Goal: Task Accomplishment & Management: Manage account settings

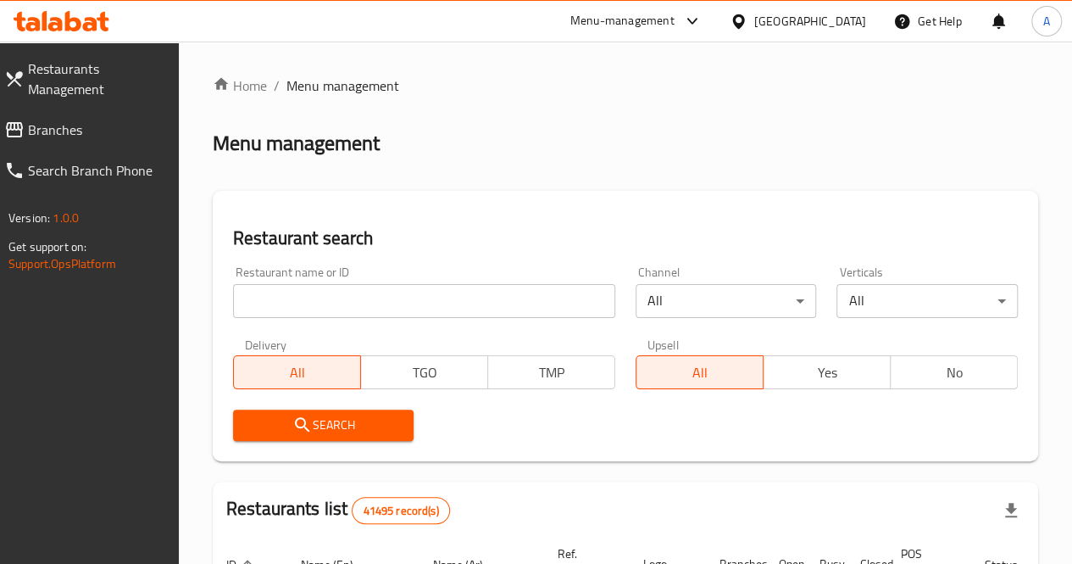
click at [330, 282] on div "Restaurant name or ID Restaurant name or ID" at bounding box center [424, 292] width 382 height 52
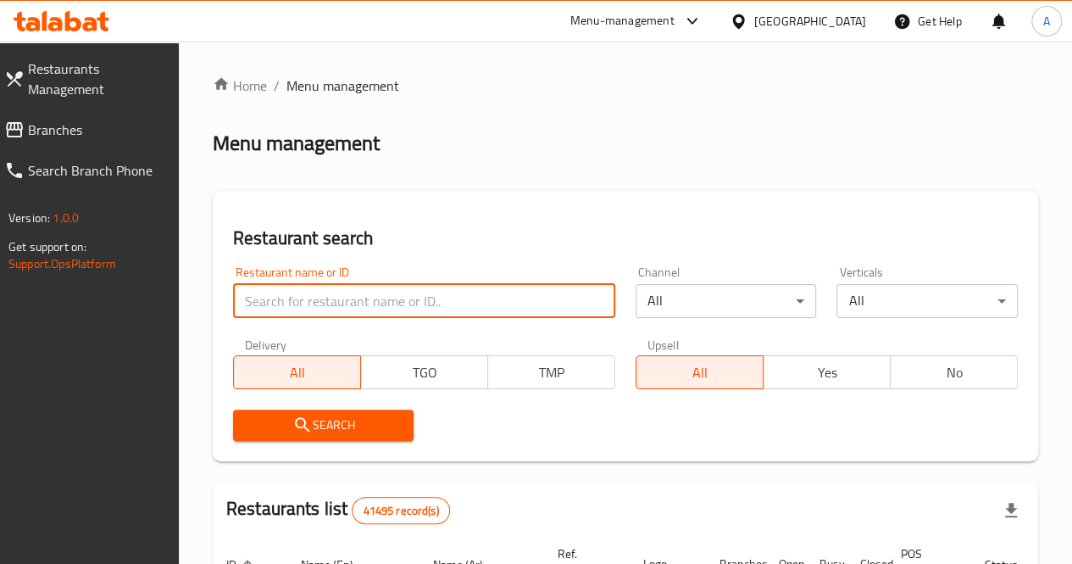
click at [326, 291] on input "search" at bounding box center [424, 301] width 382 height 34
type input "[PERSON_NAME]"
click button "Search" at bounding box center [323, 424] width 181 height 31
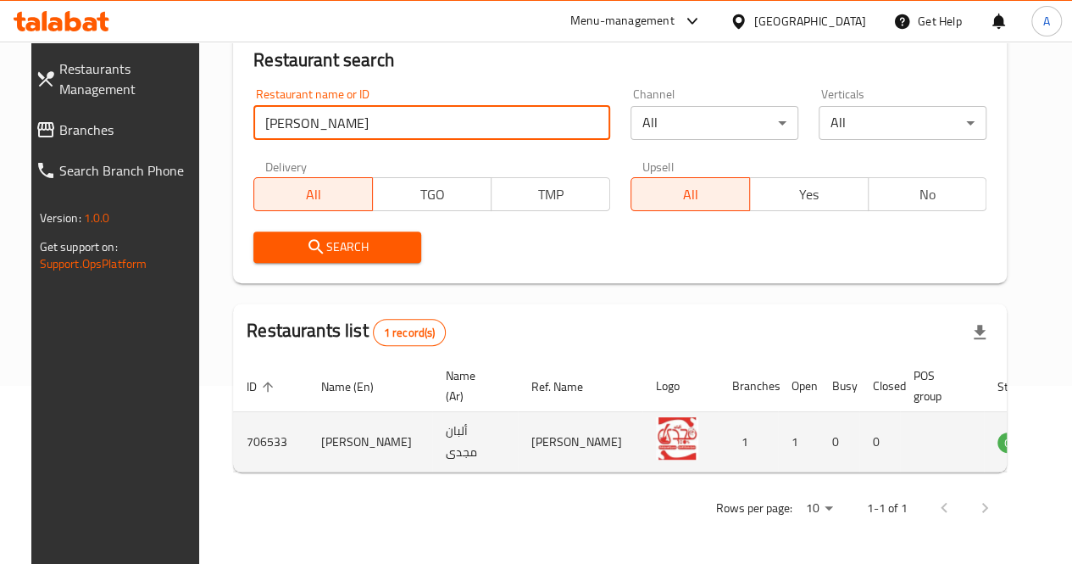
scroll to position [186, 0]
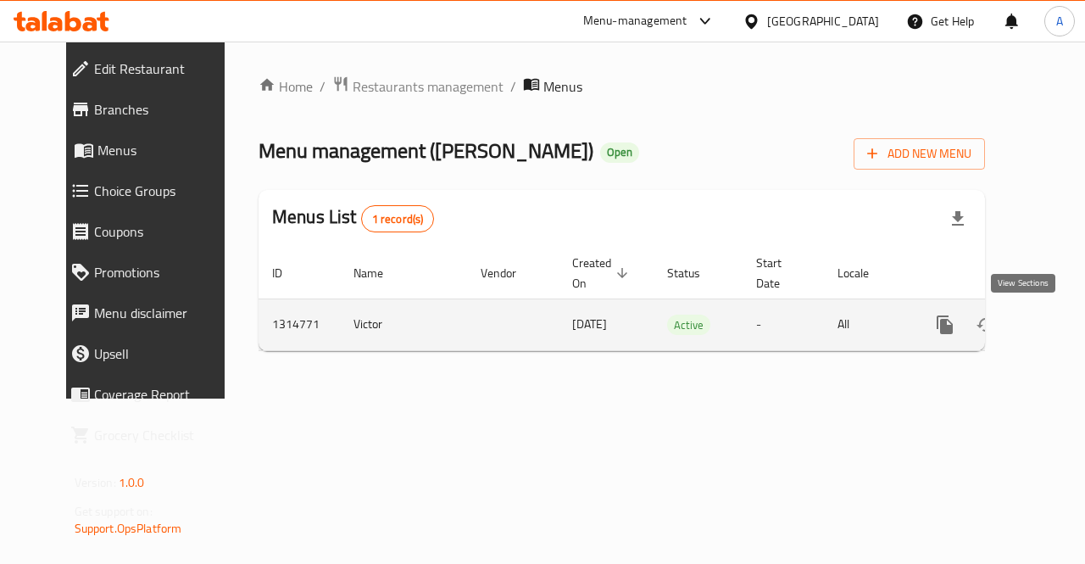
click at [1057, 320] on icon "enhanced table" at bounding box center [1067, 324] width 20 height 20
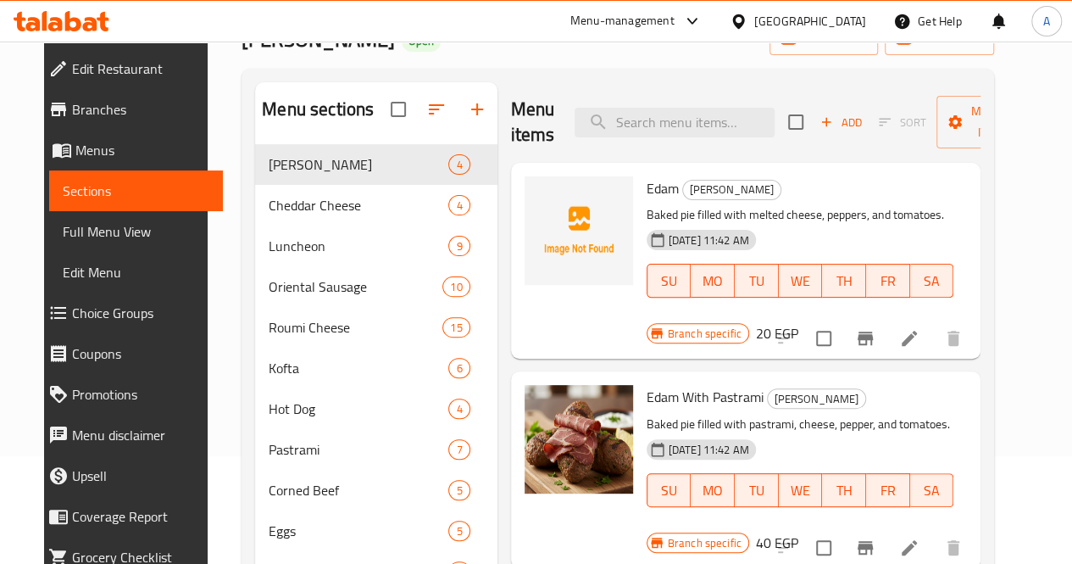
scroll to position [104, 0]
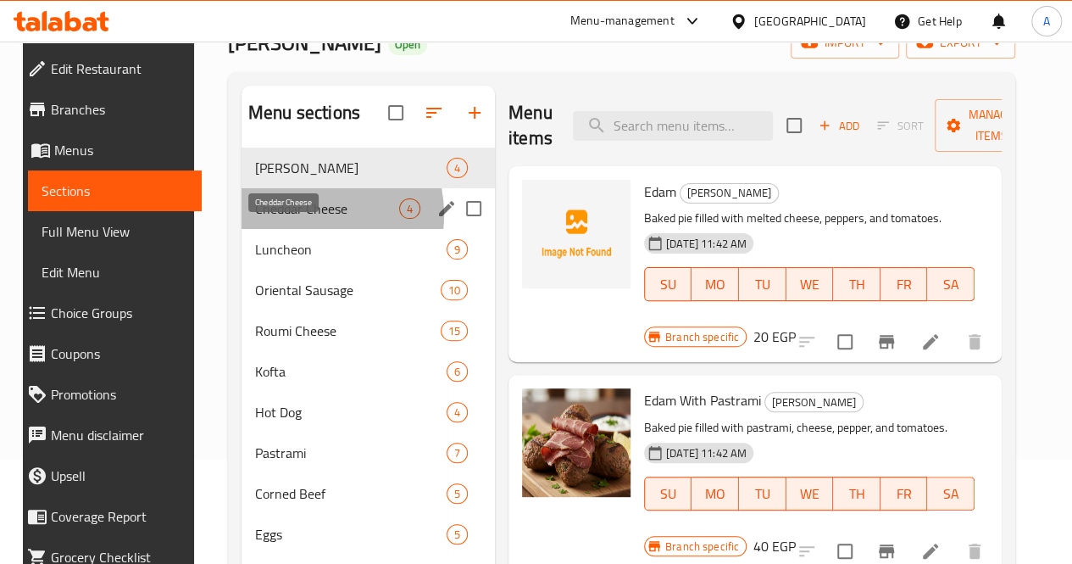
click at [288, 219] on span "Cheddar Cheese" at bounding box center [327, 208] width 144 height 20
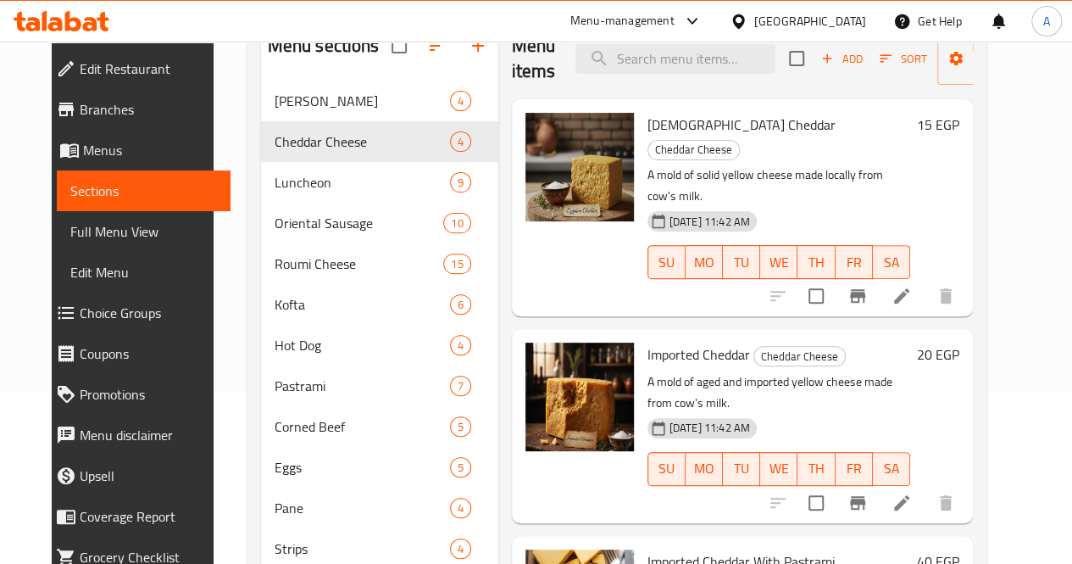
scroll to position [161, 0]
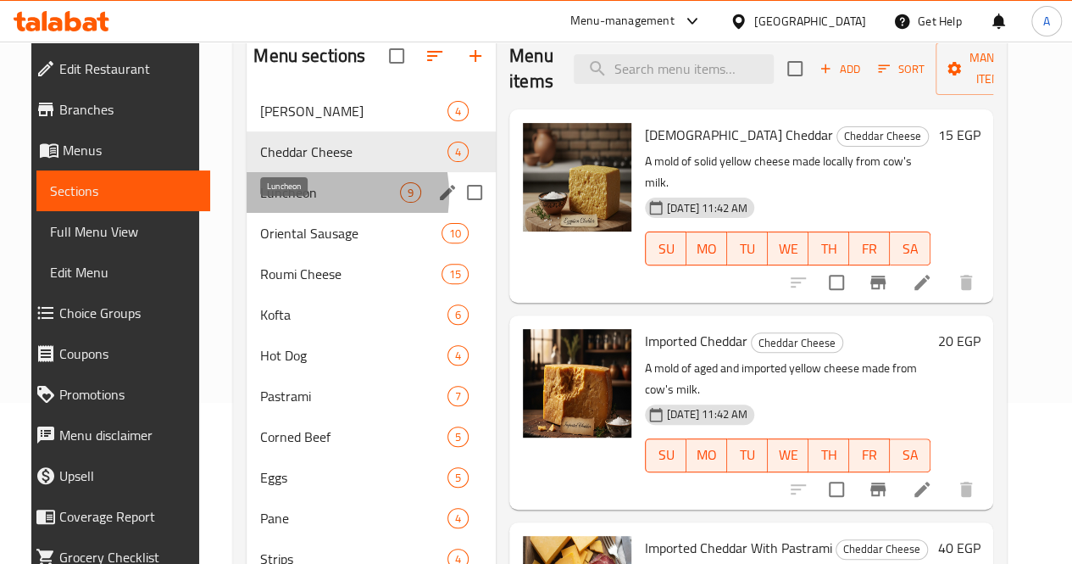
click at [291, 203] on span "Luncheon" at bounding box center [330, 192] width 140 height 20
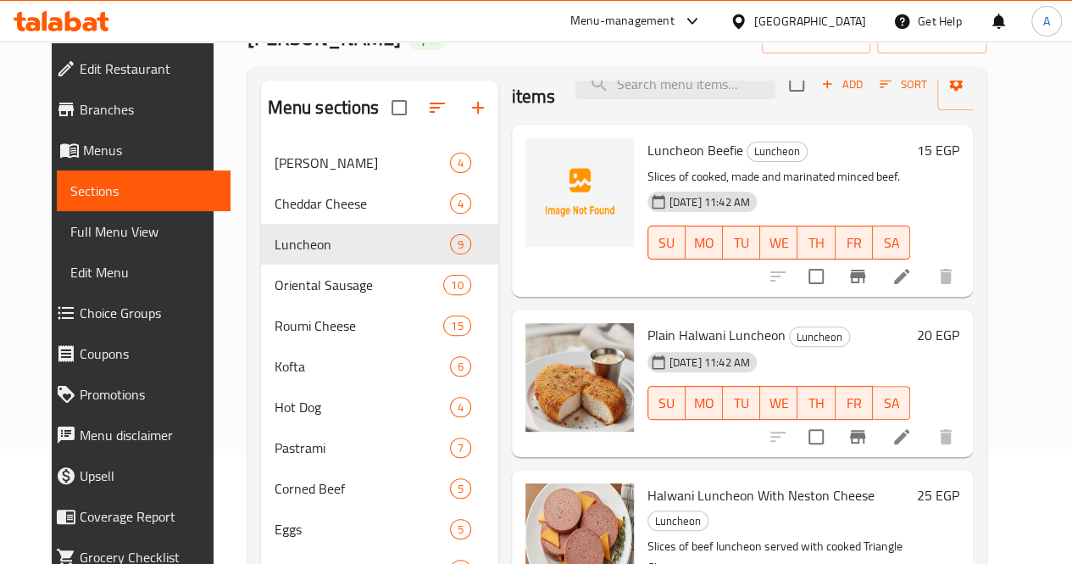
scroll to position [36, 0]
click at [774, 347] on div "[DATE] 11:42 AM SU MO TU WE TH FR SA" at bounding box center [779, 392] width 276 height 92
click at [912, 443] on icon at bounding box center [902, 437] width 20 height 20
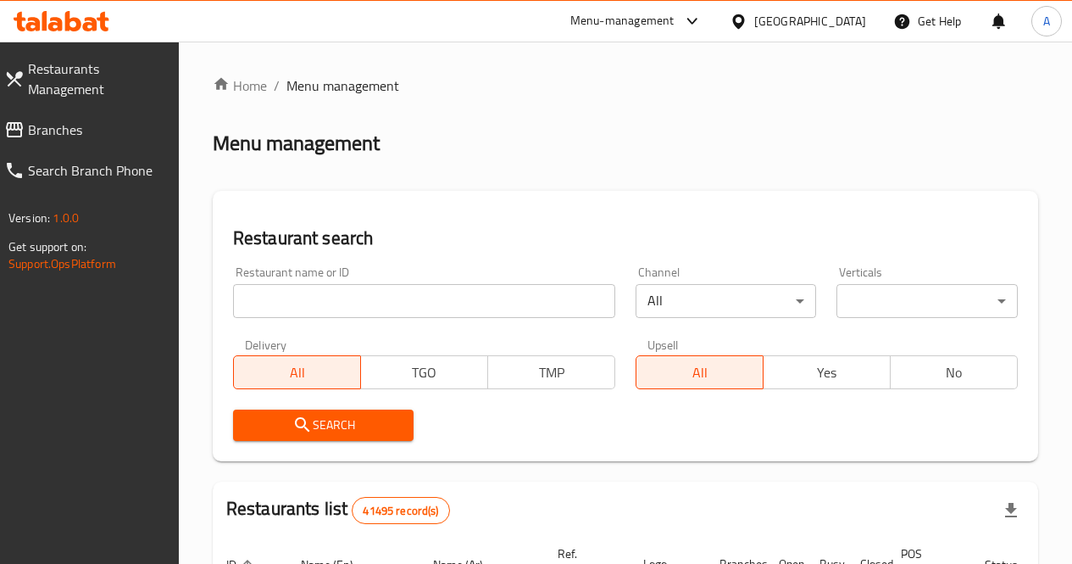
scroll to position [109, 0]
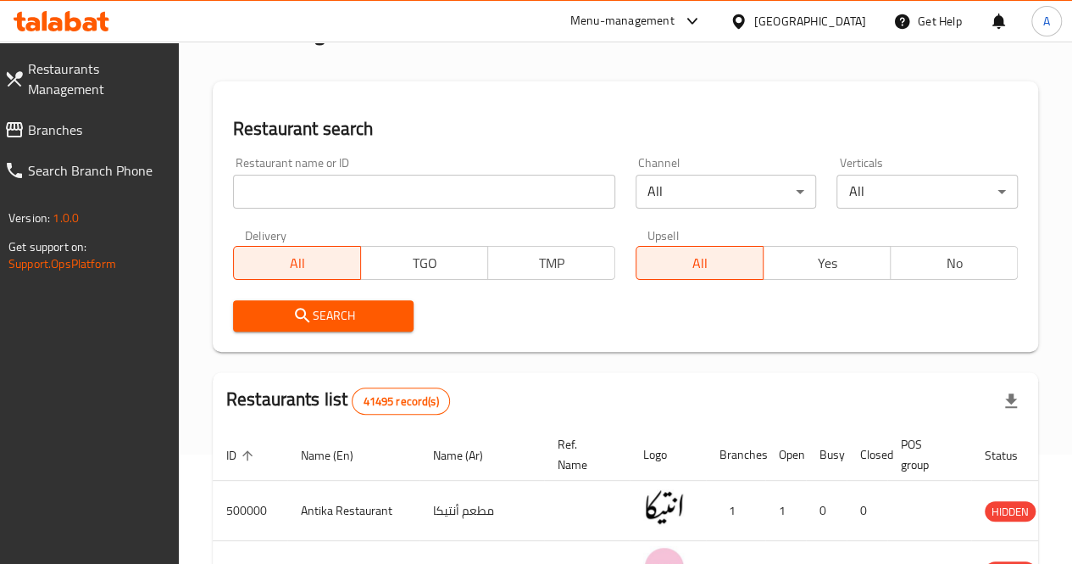
click at [305, 203] on input "search" at bounding box center [424, 192] width 382 height 34
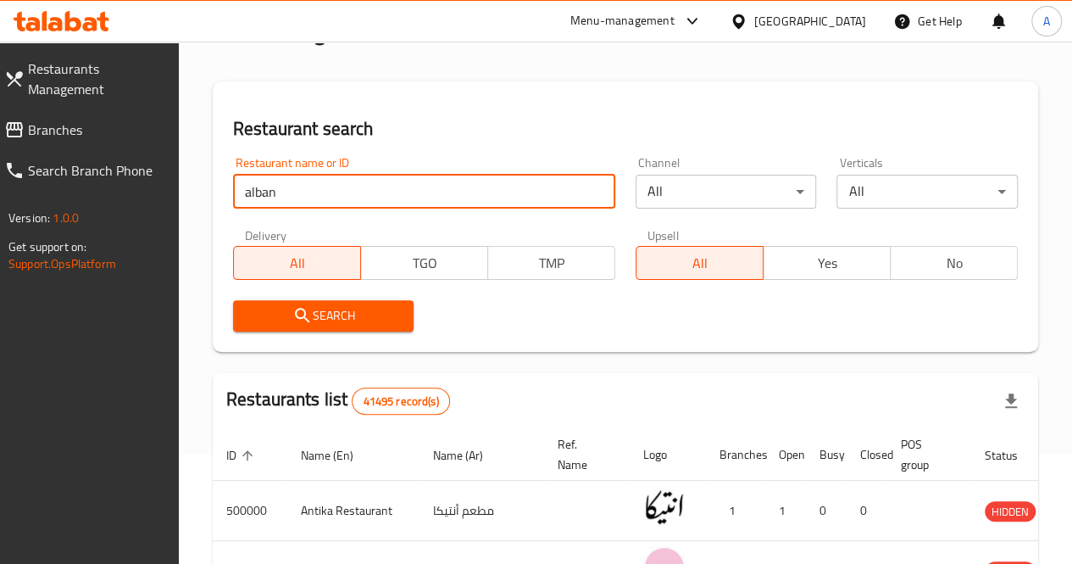
type input "[PERSON_NAME]"
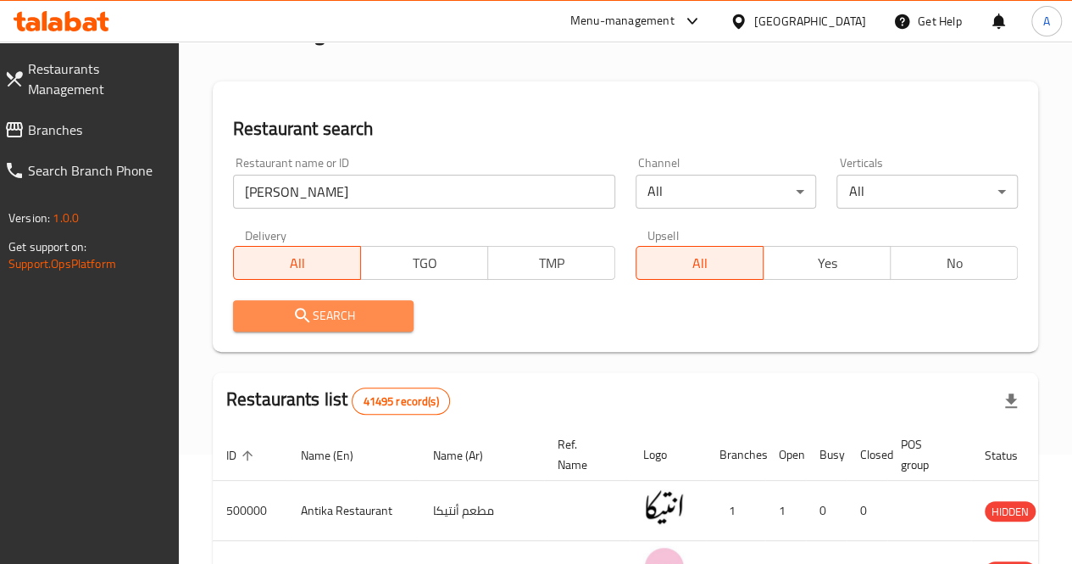
click at [347, 320] on span "Search" at bounding box center [324, 315] width 154 height 21
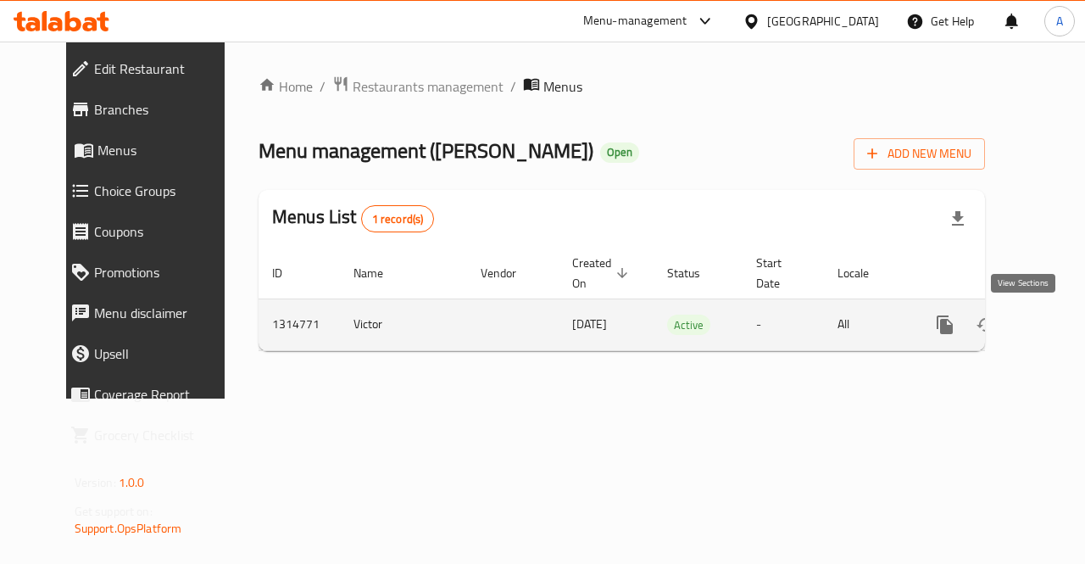
click at [1047, 337] on link "enhanced table" at bounding box center [1067, 324] width 41 height 41
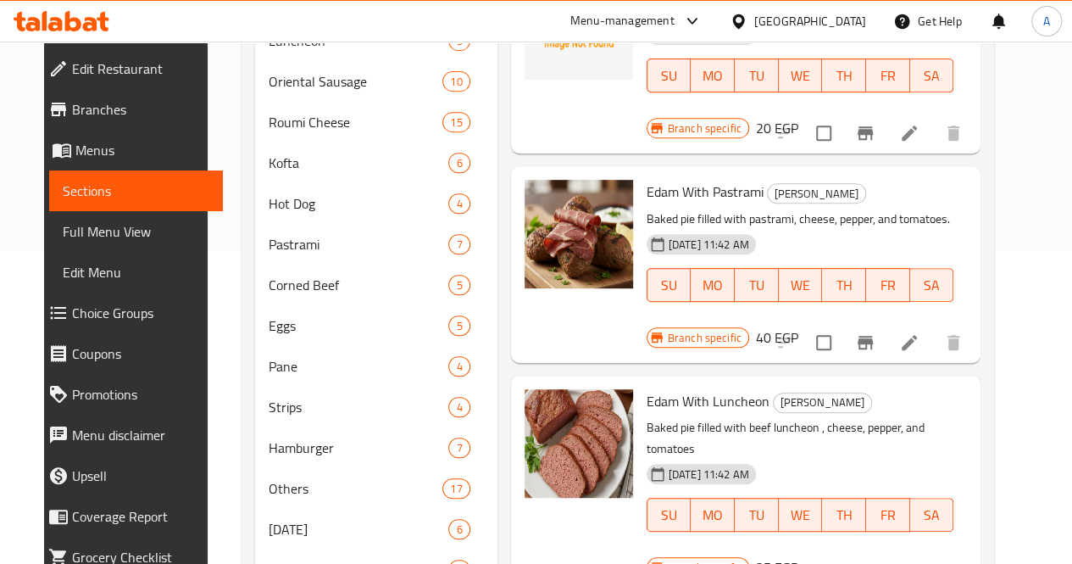
scroll to position [308, 0]
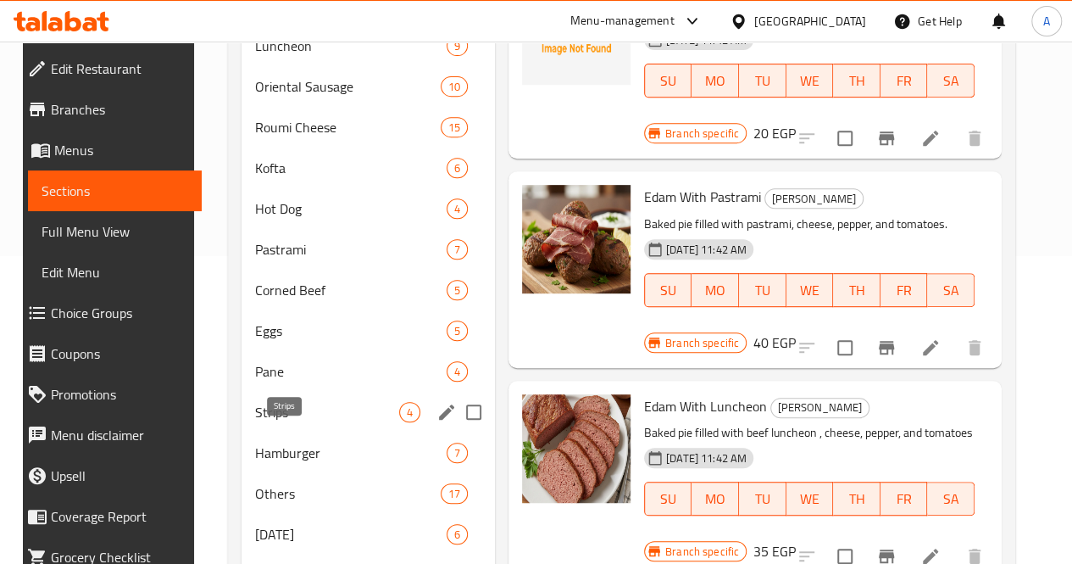
click at [279, 422] on span "Strips" at bounding box center [327, 412] width 144 height 20
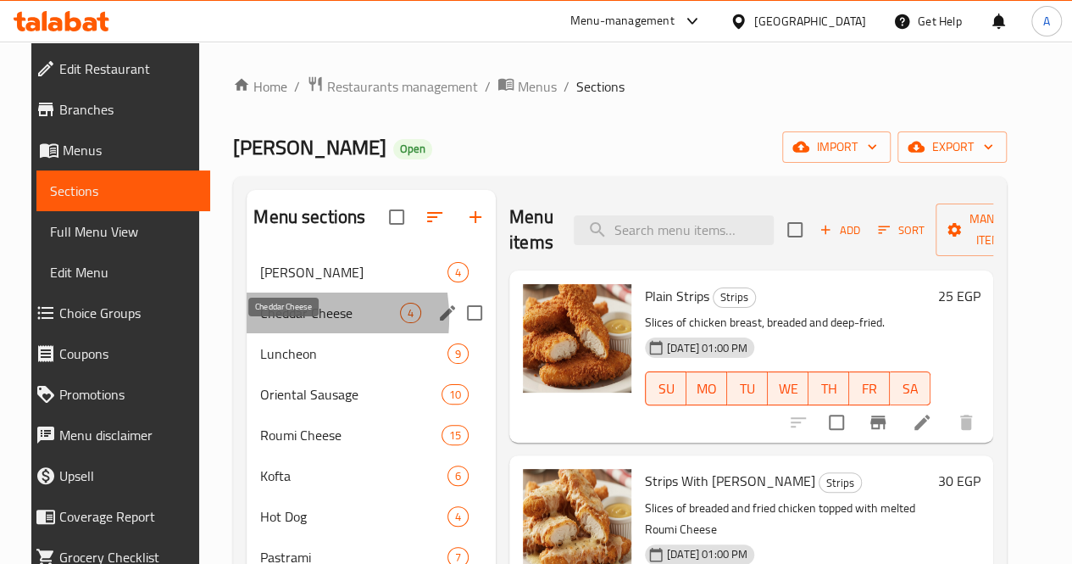
click at [260, 323] on span "Cheddar Cheese" at bounding box center [330, 313] width 140 height 20
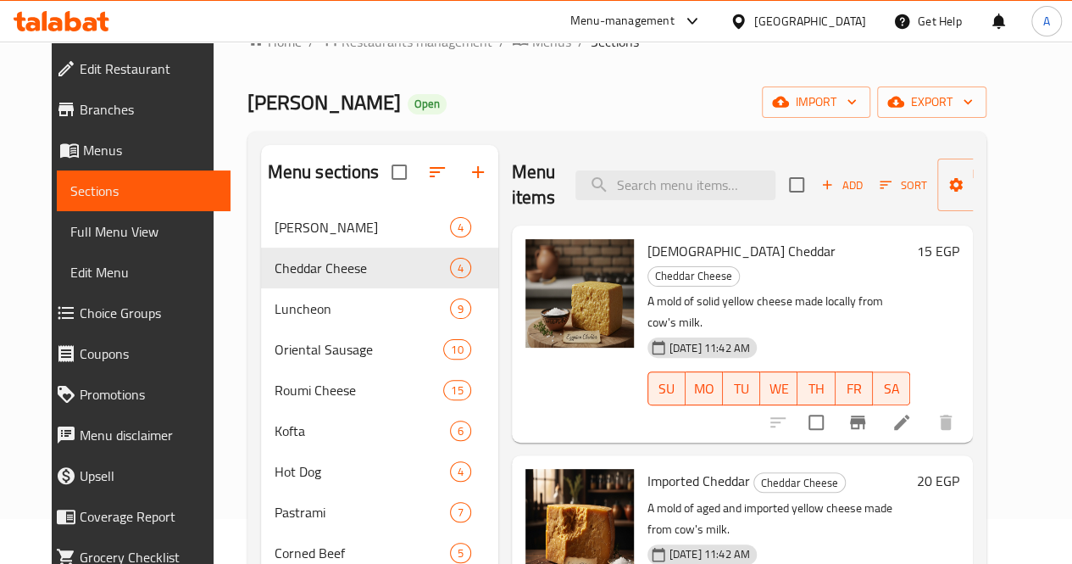
scroll to position [44, 0]
